Goal: Task Accomplishment & Management: Use online tool/utility

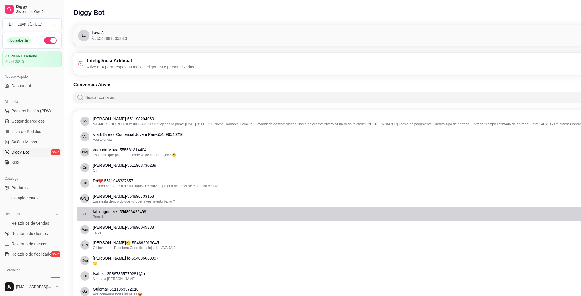
scroll to position [0, 58]
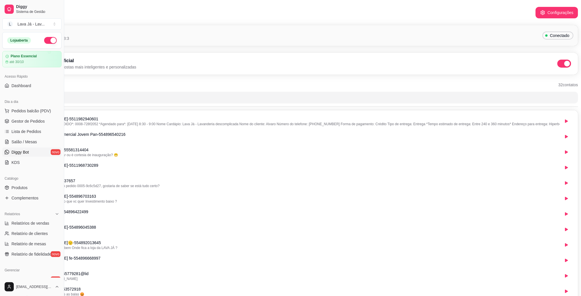
click at [19, 86] on span "Dashboard" at bounding box center [21, 86] width 20 height 6
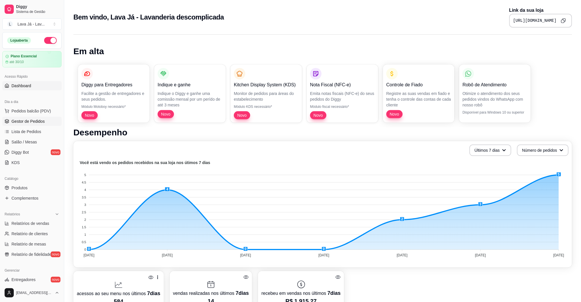
click at [27, 124] on link "Gestor de Pedidos" at bounding box center [31, 121] width 59 height 9
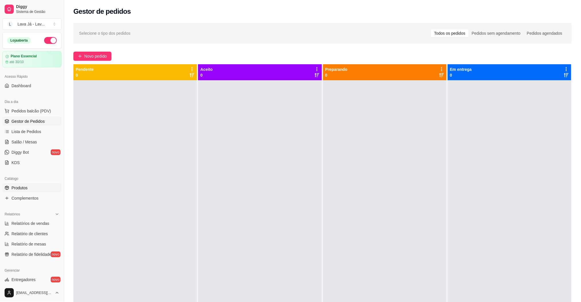
click at [19, 187] on span "Produtos" at bounding box center [19, 188] width 16 height 6
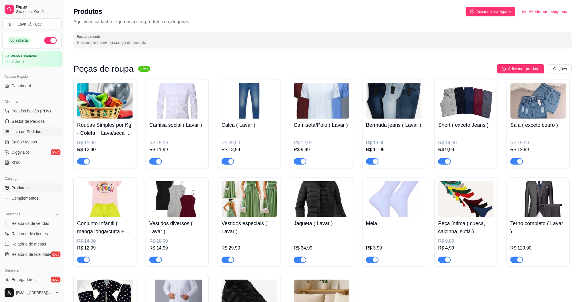
click at [17, 130] on span "Lista de Pedidos" at bounding box center [26, 132] width 30 height 6
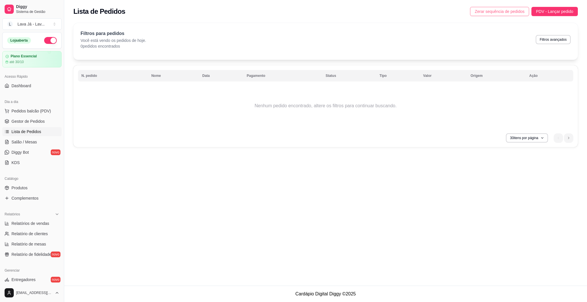
click at [493, 12] on span "Zerar sequência de pedidos" at bounding box center [499, 11] width 50 height 6
